Goal: Information Seeking & Learning: Learn about a topic

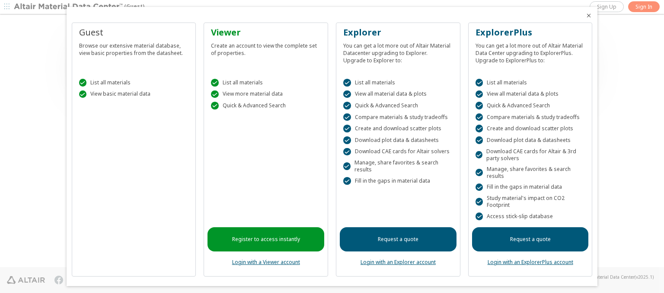
click at [586, 16] on icon "Close" at bounding box center [589, 15] width 7 height 7
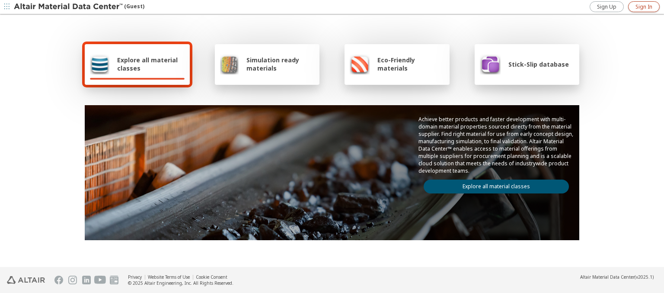
click at [644, 6] on span "Sign In" at bounding box center [644, 6] width 17 height 7
click at [147, 64] on span "Explore all material classes" at bounding box center [150, 64] width 67 height 16
click at [493, 184] on link "Explore all material classes" at bounding box center [496, 187] width 145 height 14
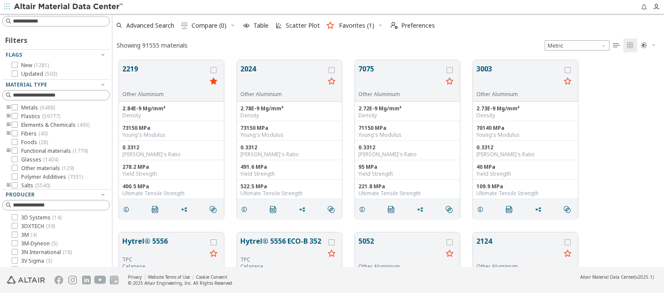
scroll to position [207, 545]
click at [215, 70] on icon "grid" at bounding box center [214, 70] width 6 height 6
click at [333, 70] on icon "grid" at bounding box center [332, 70] width 6 height 6
